Goal: Task Accomplishment & Management: Manage account settings

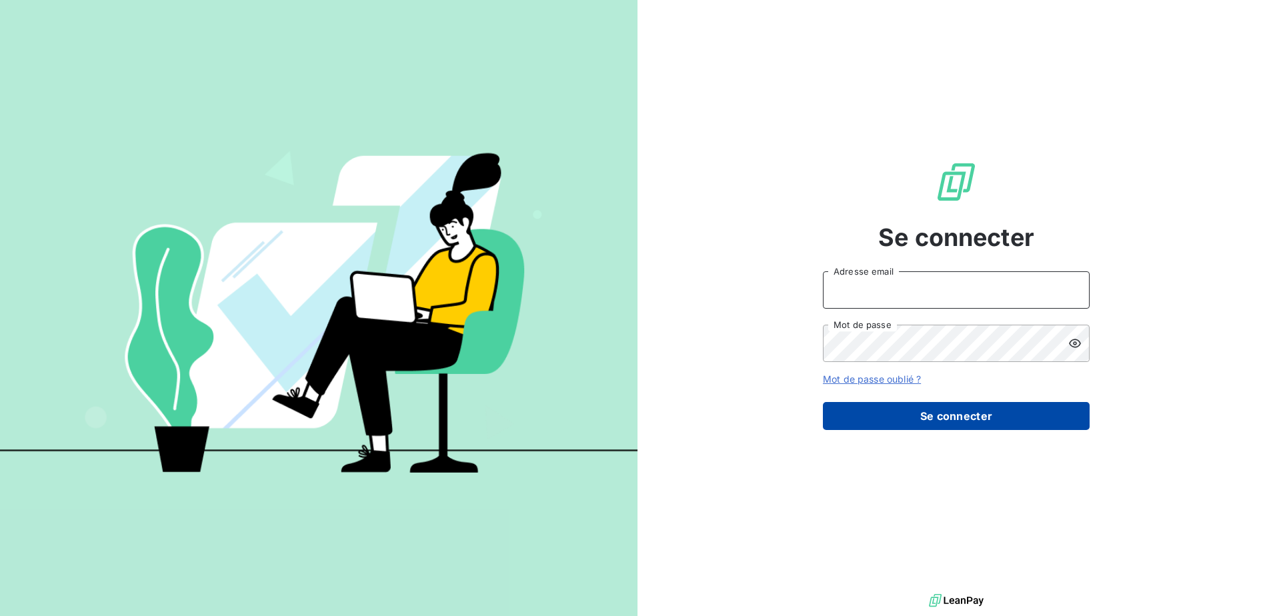
type input "[EMAIL_ADDRESS][DOMAIN_NAME]"
click at [909, 421] on button "Se connecter" at bounding box center [956, 416] width 267 height 28
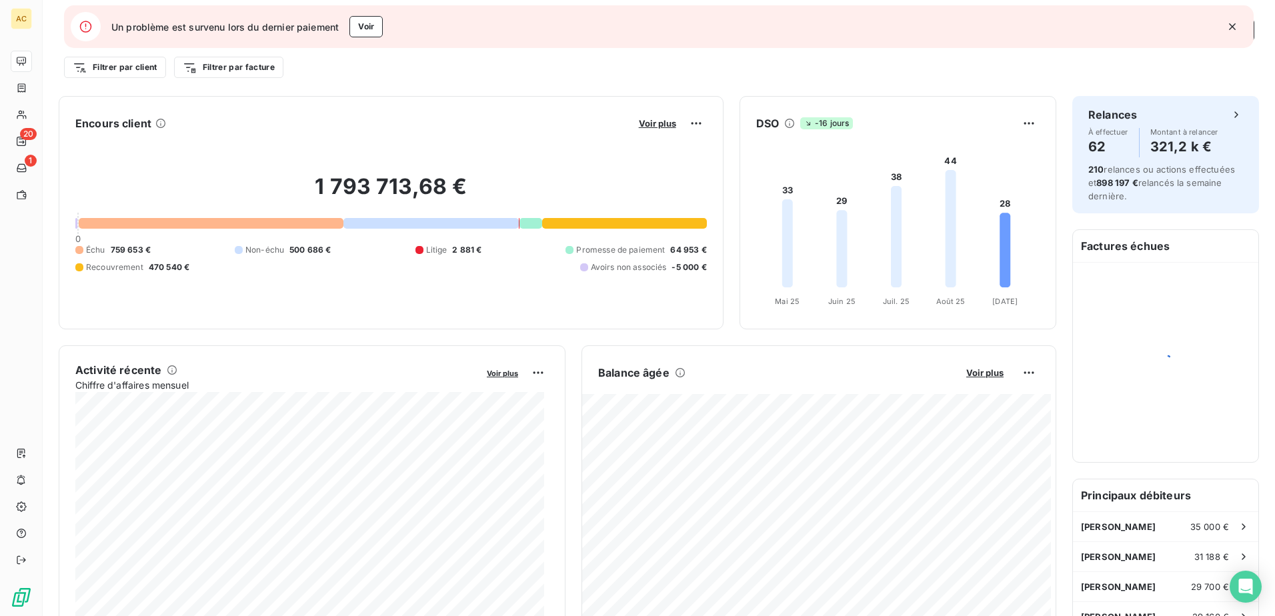
click at [1229, 23] on icon "button" at bounding box center [1231, 26] width 13 height 13
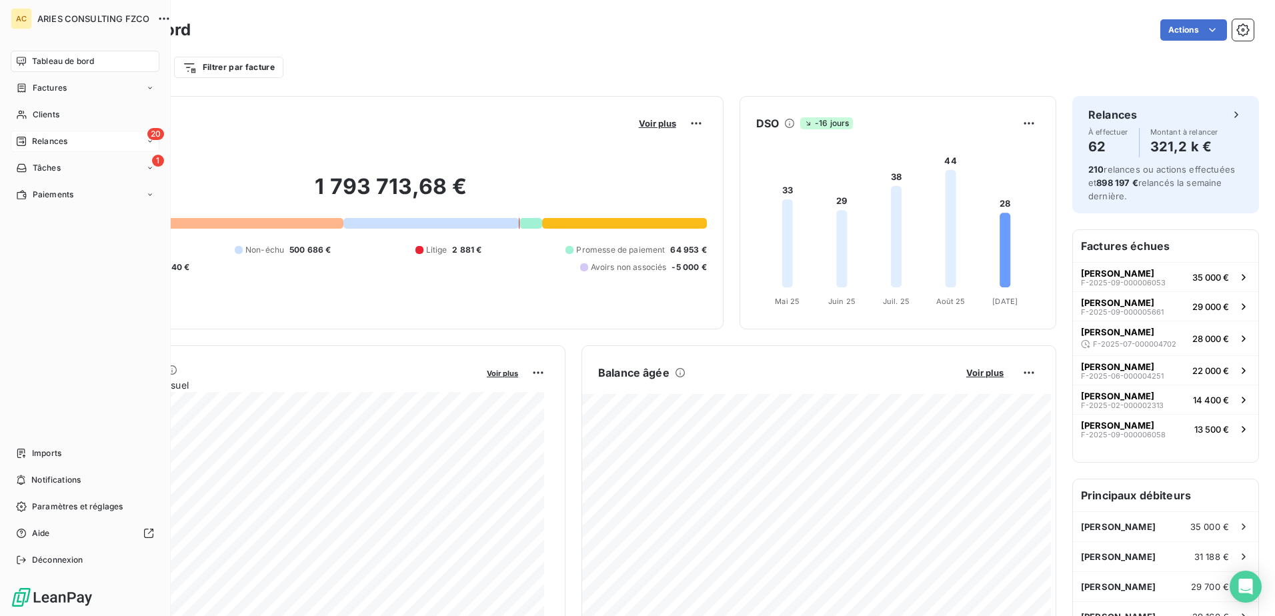
click at [34, 140] on span "Relances" at bounding box center [49, 141] width 35 height 12
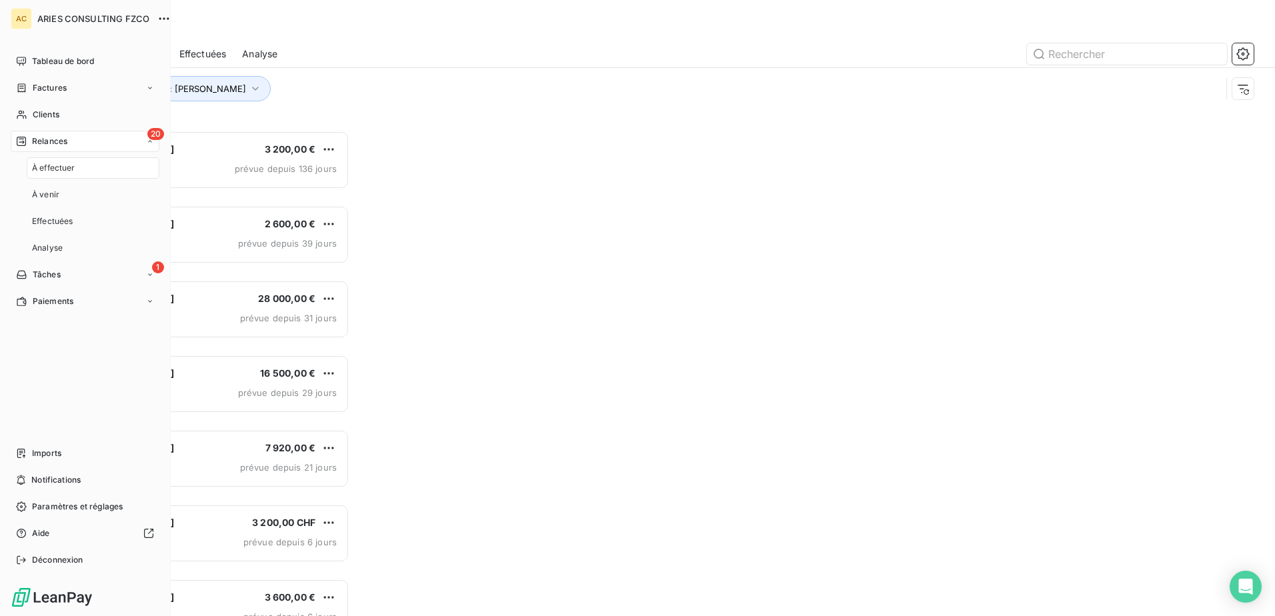
click at [55, 165] on span "À effectuer" at bounding box center [53, 168] width 43 height 12
